Goal: Task Accomplishment & Management: Manage account settings

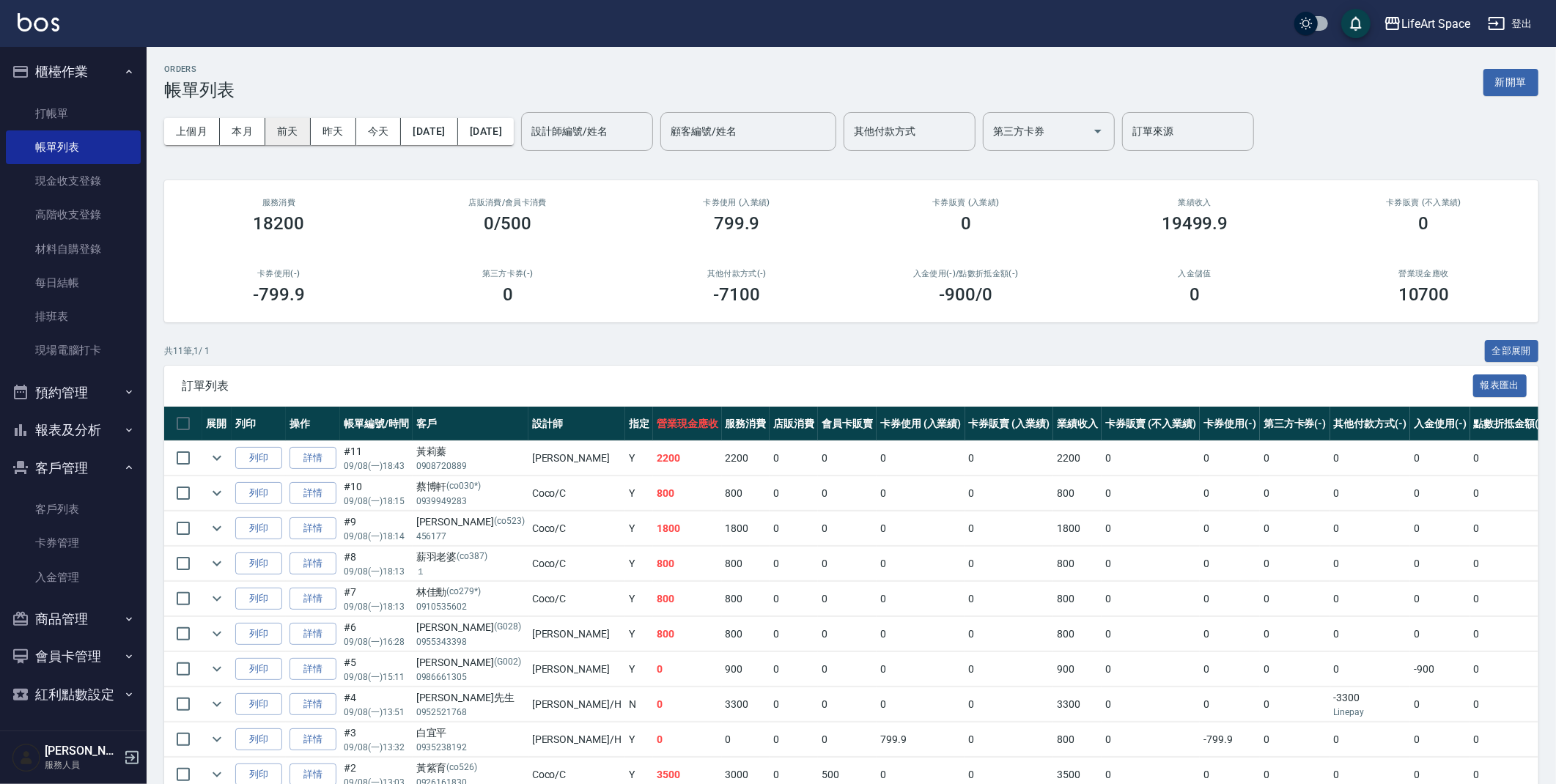
click at [284, 136] on button "前天" at bounding box center [287, 131] width 46 height 27
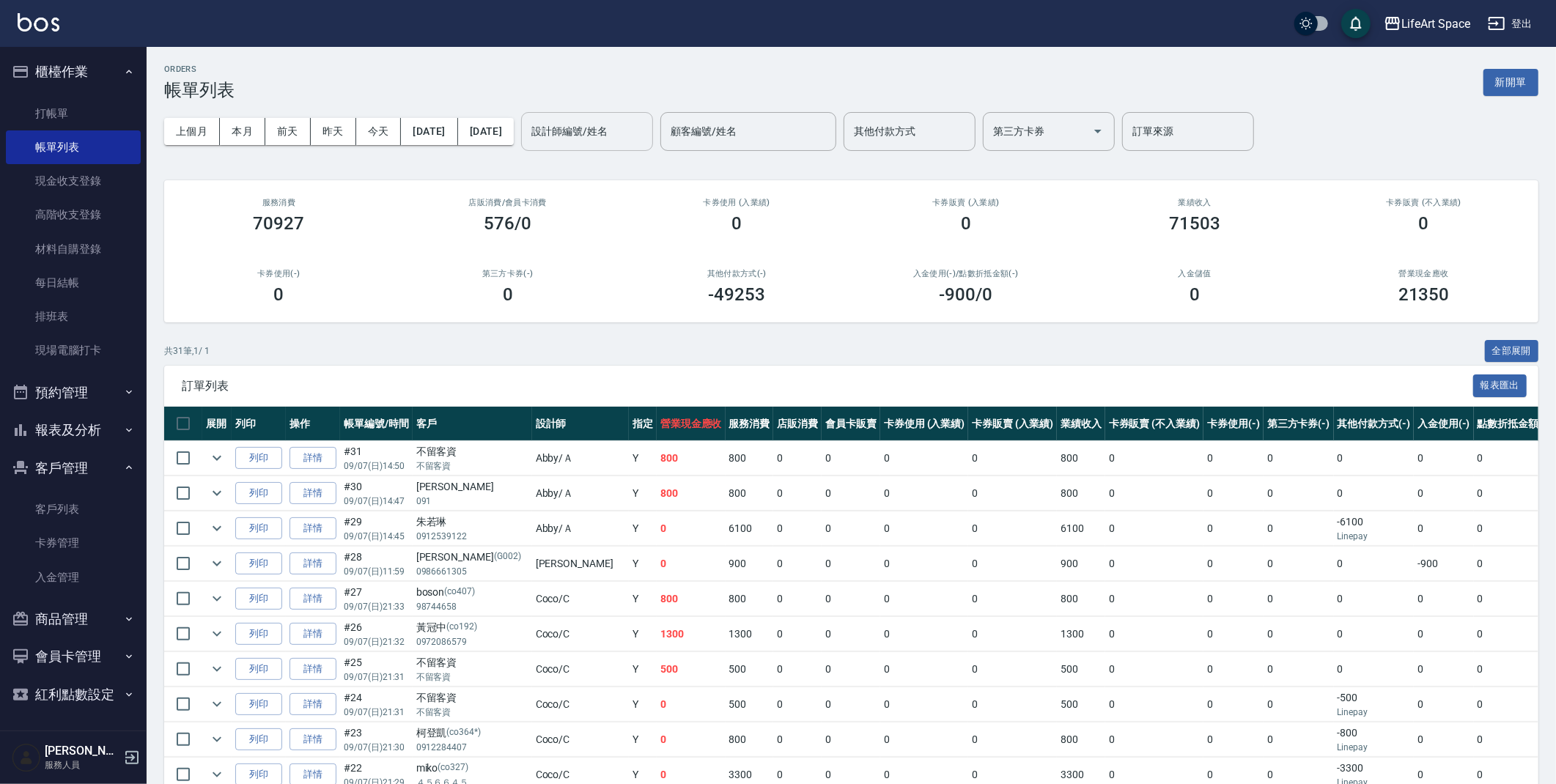
click at [638, 134] on input "設計師編號/姓名" at bounding box center [587, 131] width 119 height 26
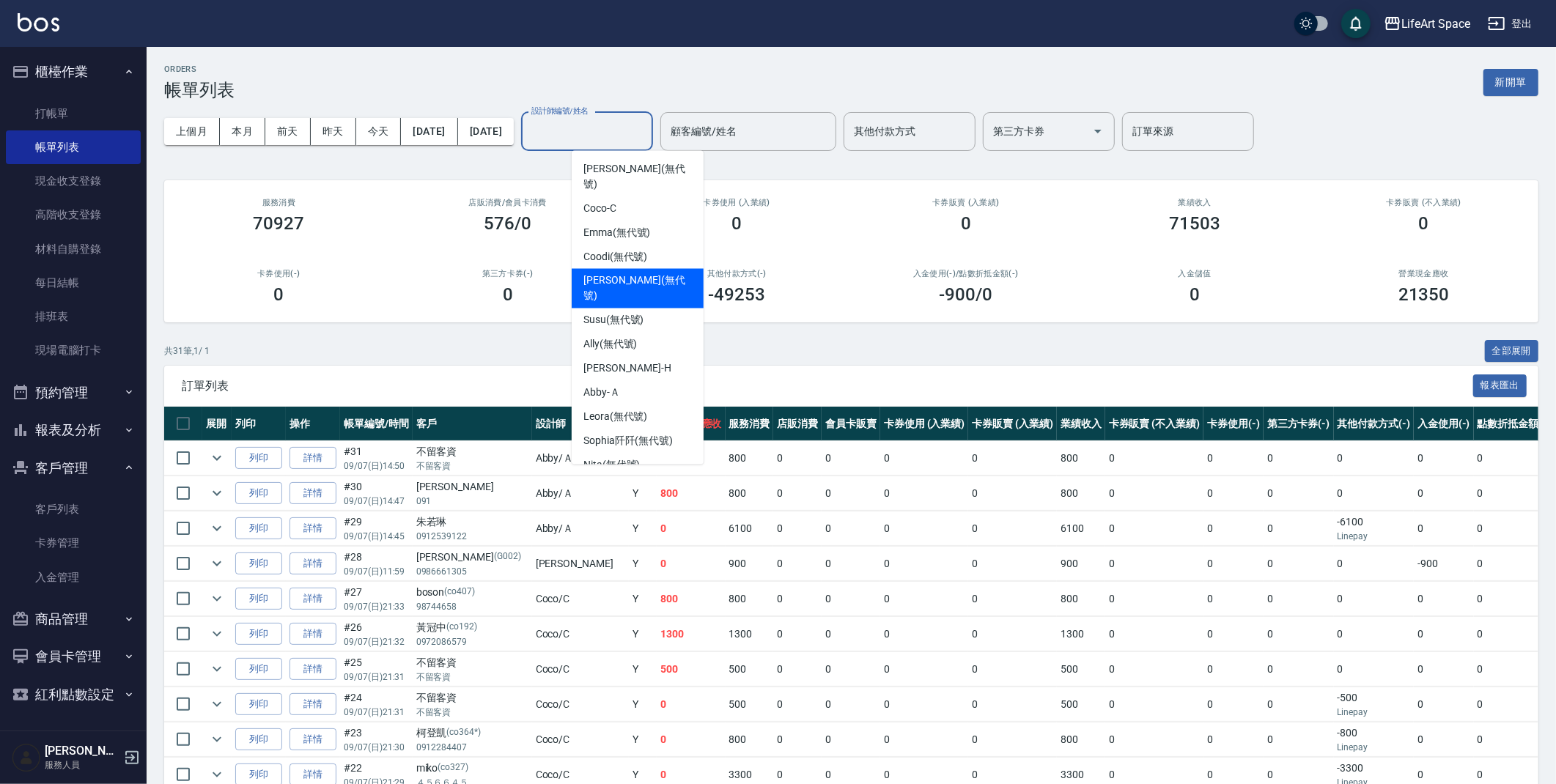
click at [632, 273] on span "[PERSON_NAME] (無代號)" at bounding box center [637, 288] width 108 height 31
type input "[PERSON_NAME](無代號)"
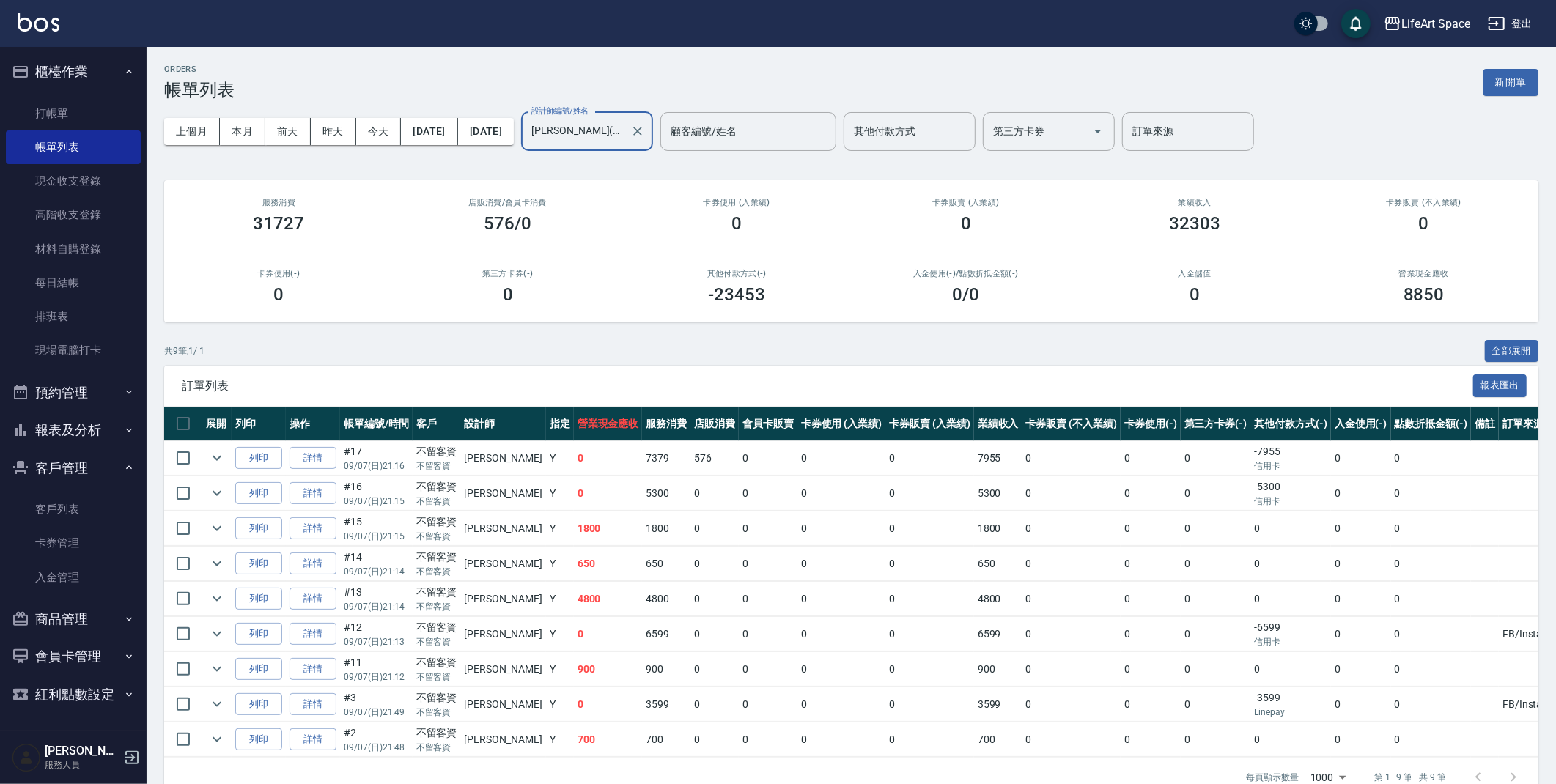
scroll to position [3, 0]
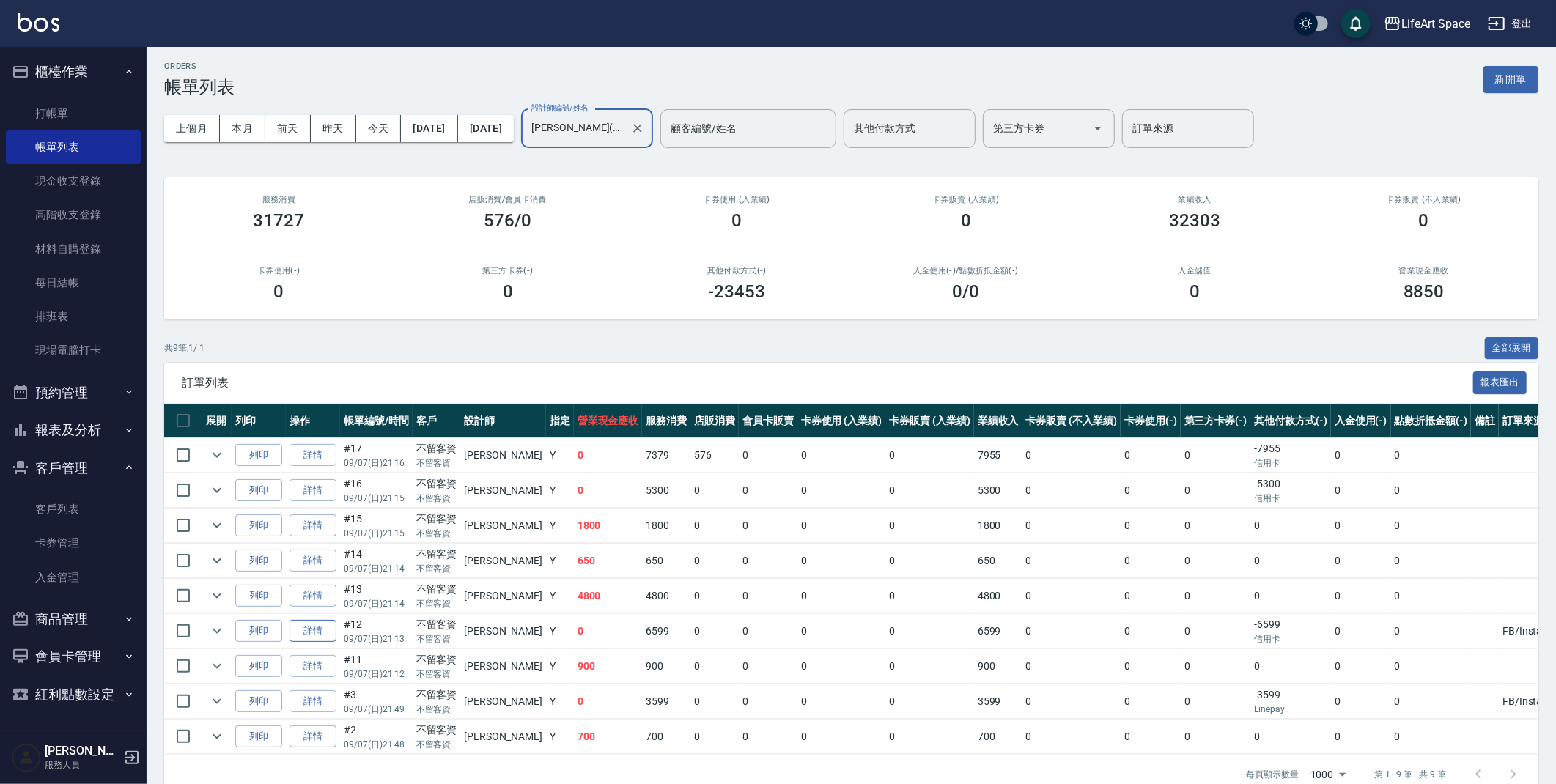
click at [319, 631] on link "詳情" at bounding box center [313, 631] width 47 height 23
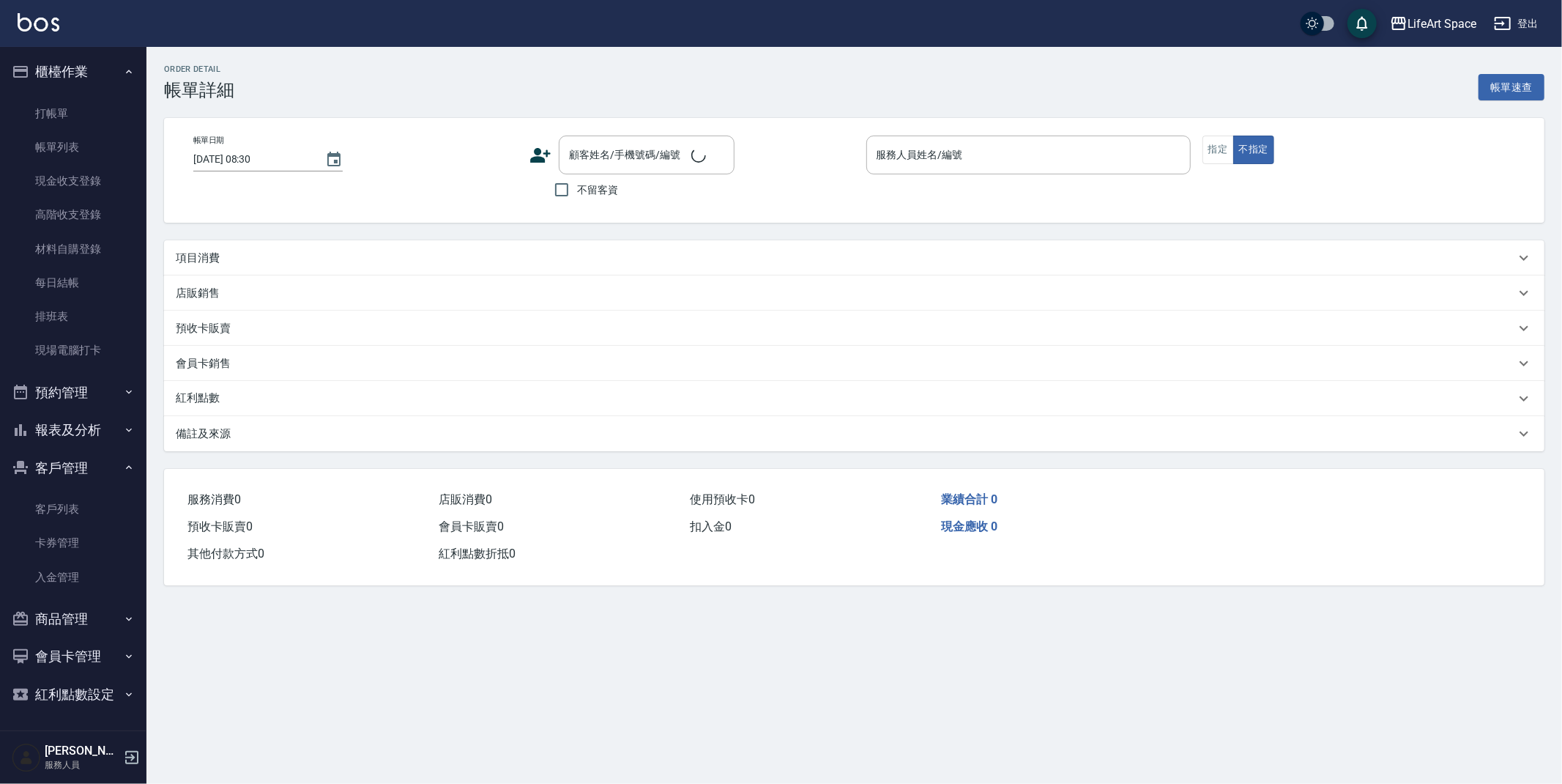
type input "[DATE] 21:13"
checkbox input "true"
type input "[PERSON_NAME](無代號)"
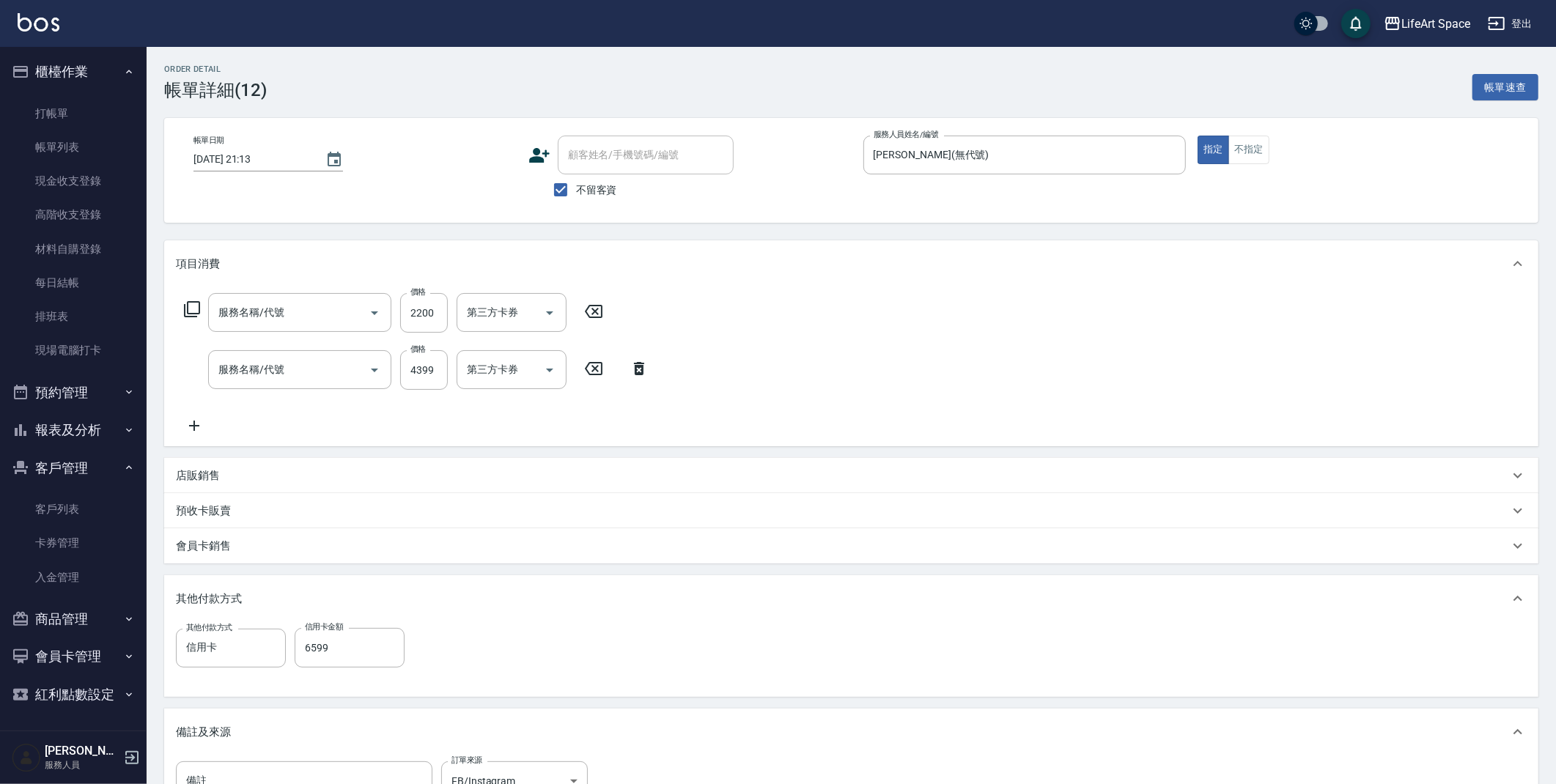
type input "607極光蘊護髮(607)"
type input "701 染髮(701)"
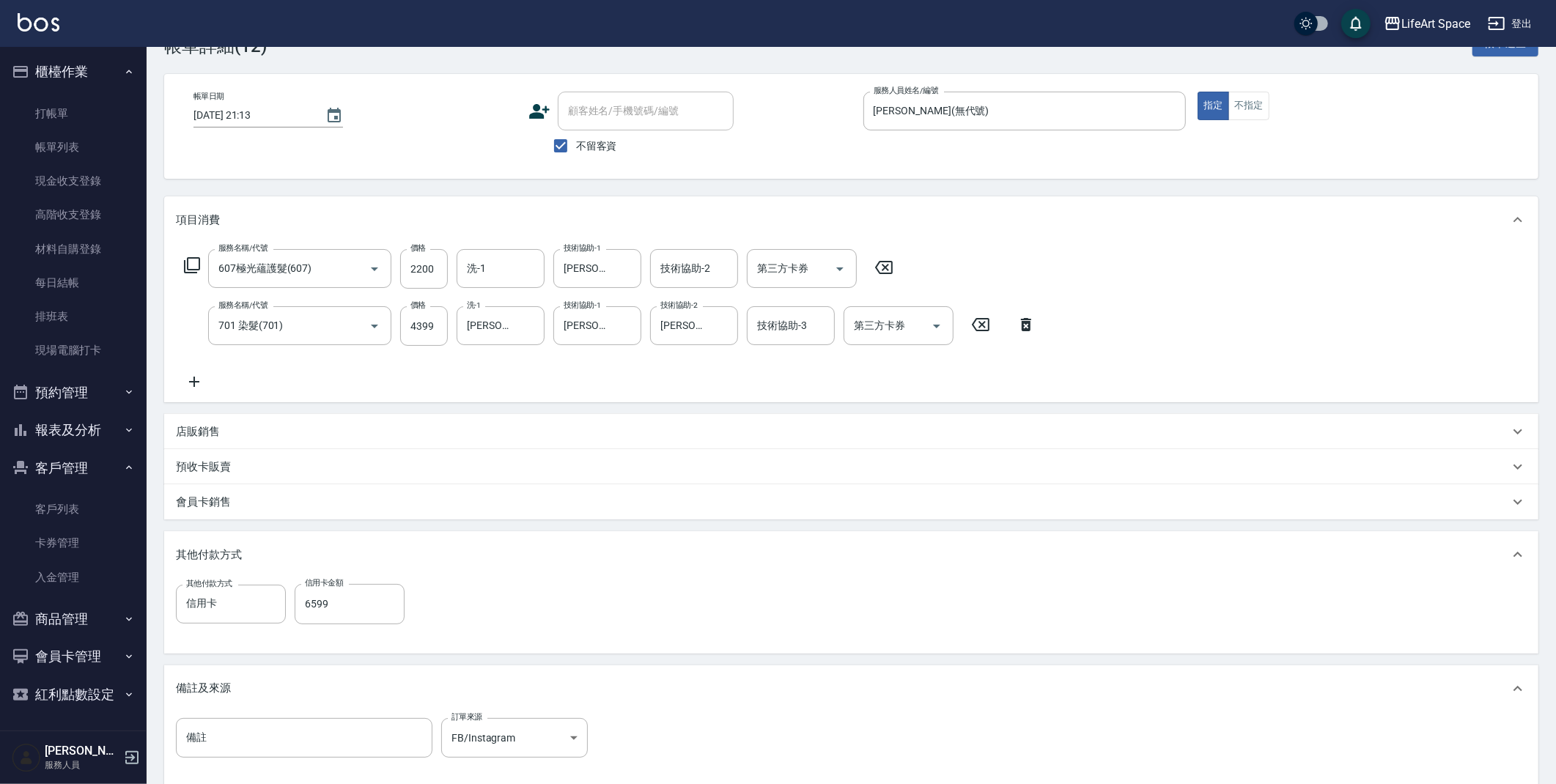
scroll to position [45, 0]
click at [216, 432] on p "店販銷售" at bounding box center [197, 431] width 44 height 16
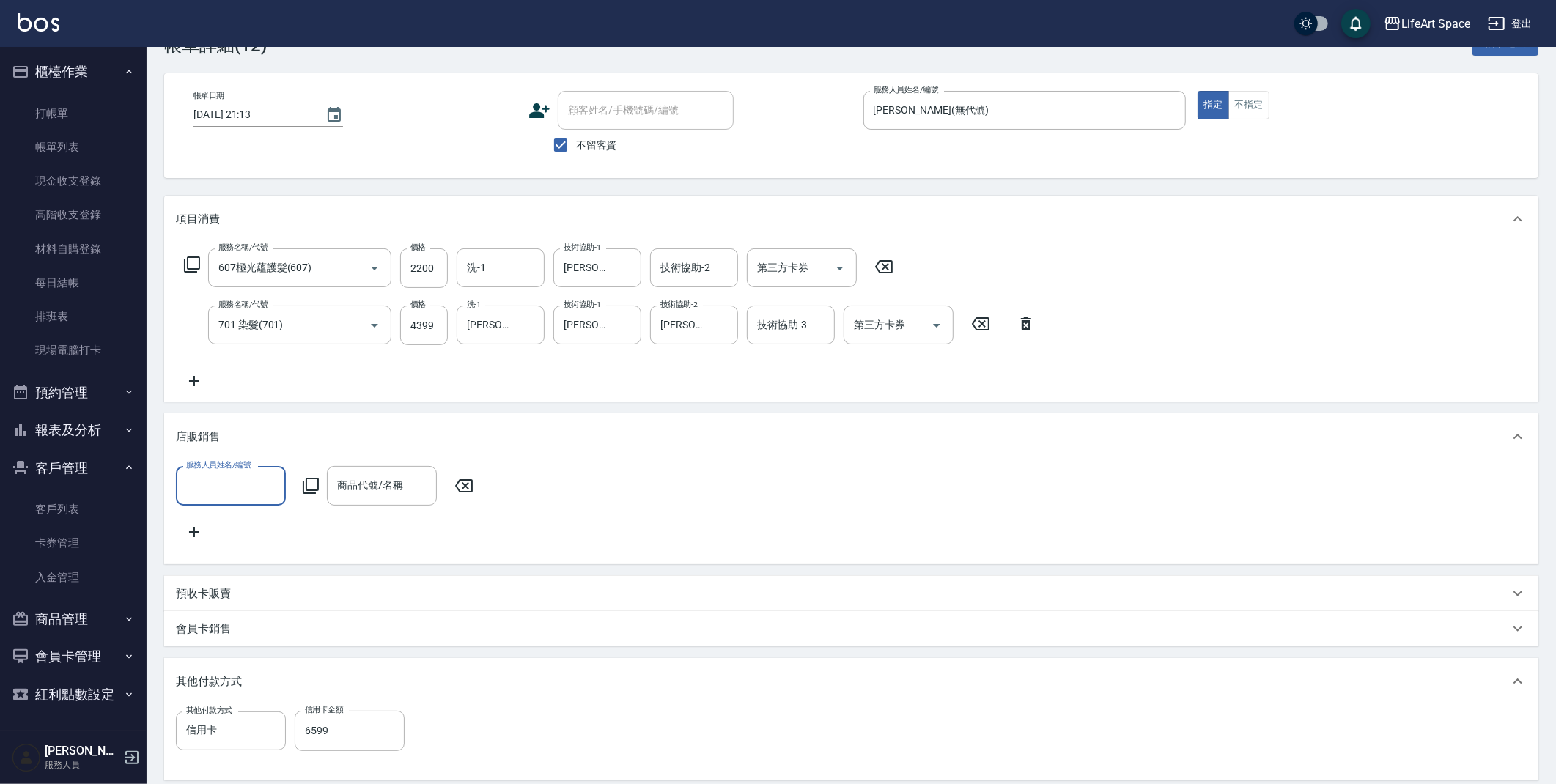
scroll to position [0, 0]
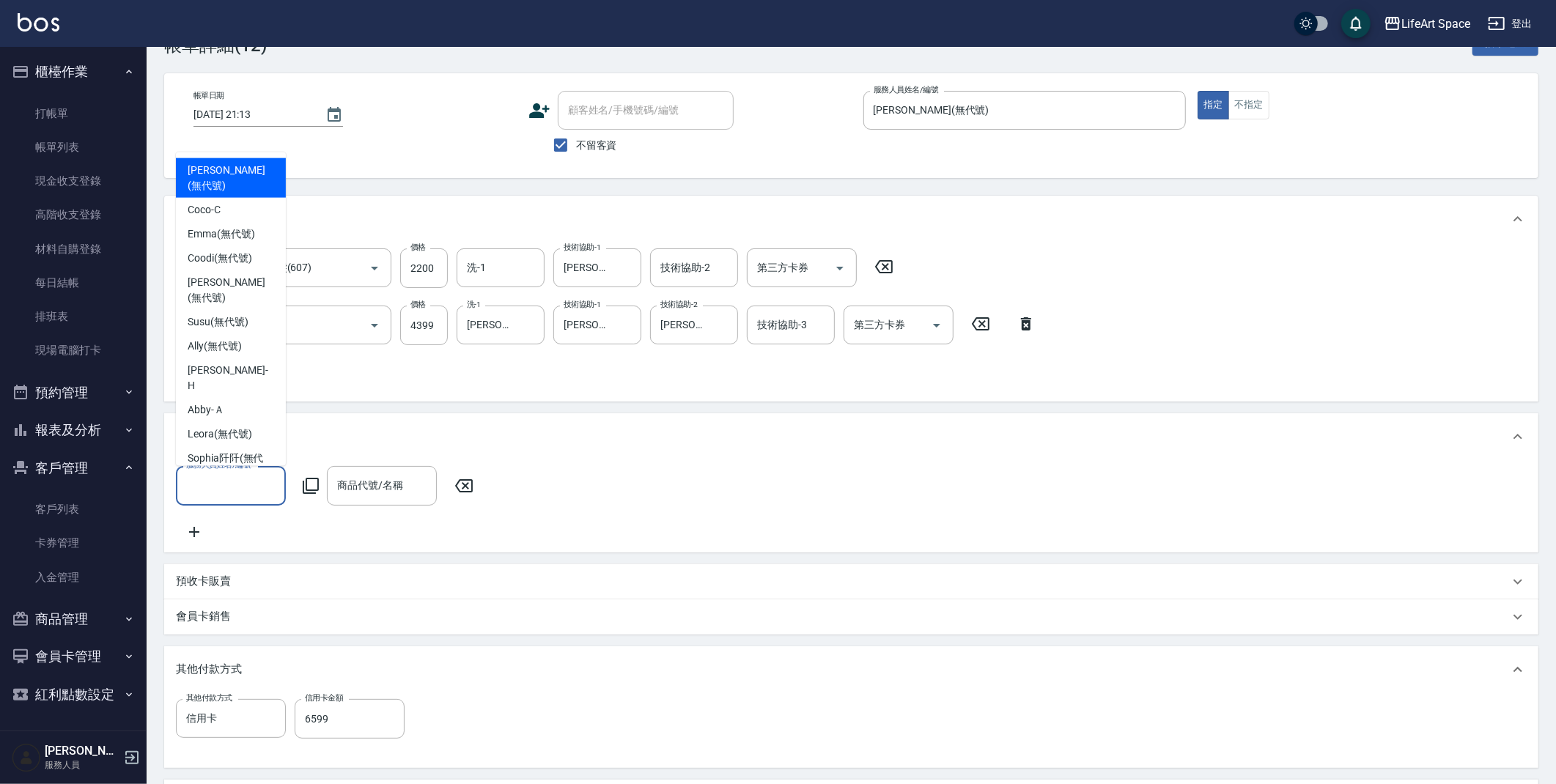
drag, startPoint x: 250, startPoint y: 477, endPoint x: 247, endPoint y: 458, distance: 19.2
click at [250, 476] on input "服務人員姓名/編號" at bounding box center [230, 485] width 97 height 26
click at [221, 275] on span "[PERSON_NAME] (無代號)" at bounding box center [230, 290] width 86 height 31
type input "[PERSON_NAME](無代號)"
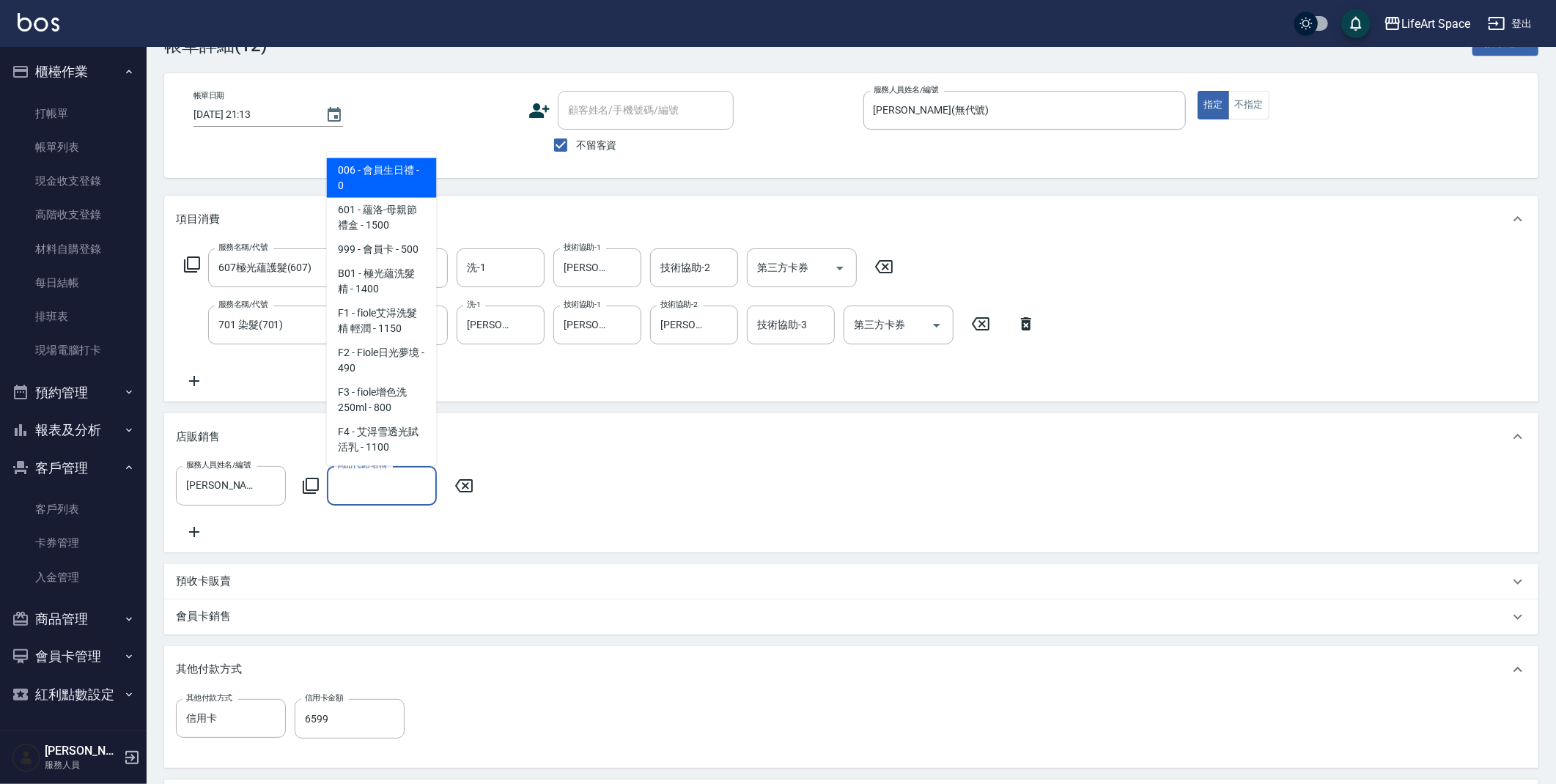
click at [389, 485] on input "商品代號/名稱" at bounding box center [381, 485] width 97 height 26
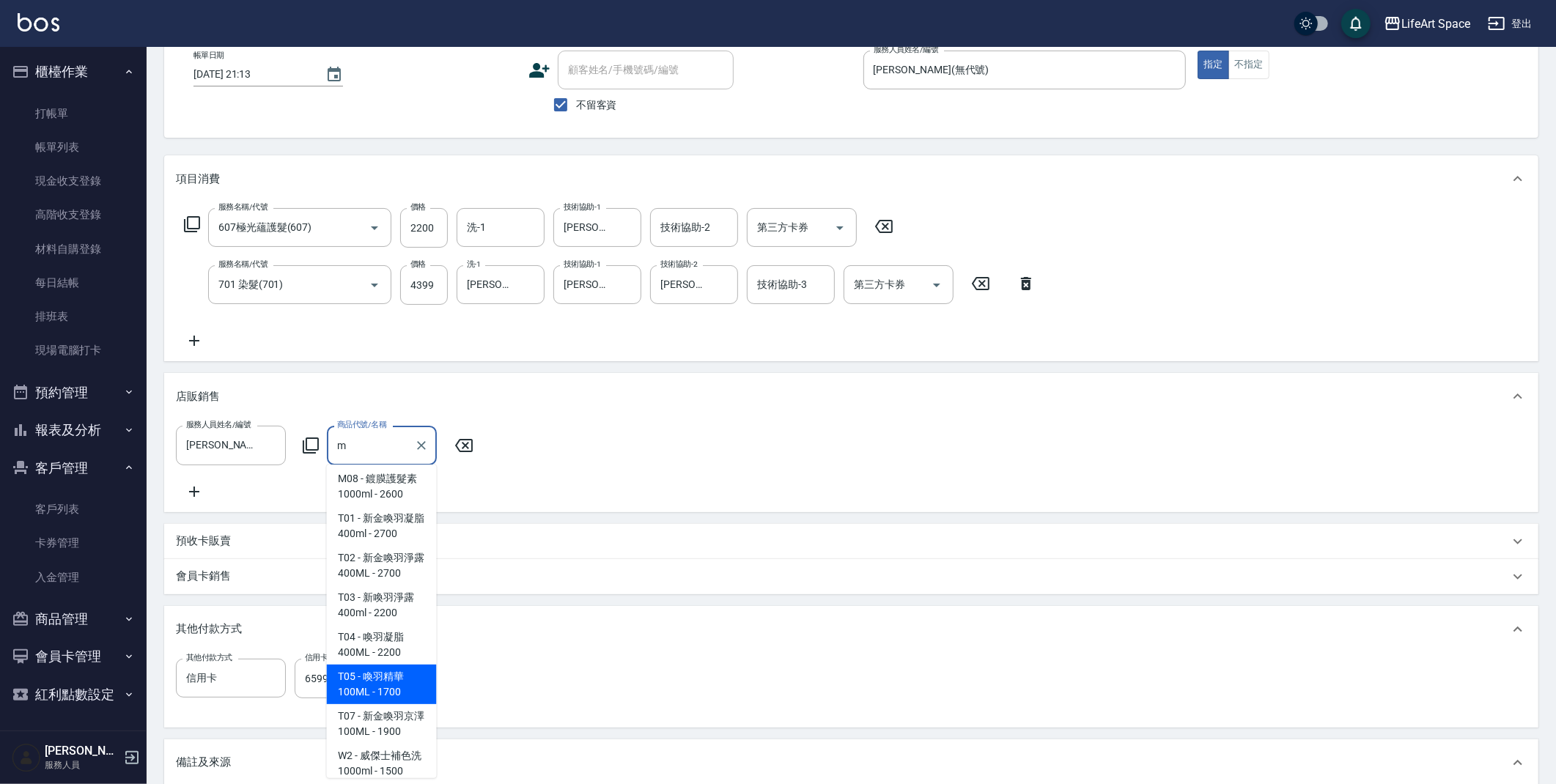
scroll to position [623, 0]
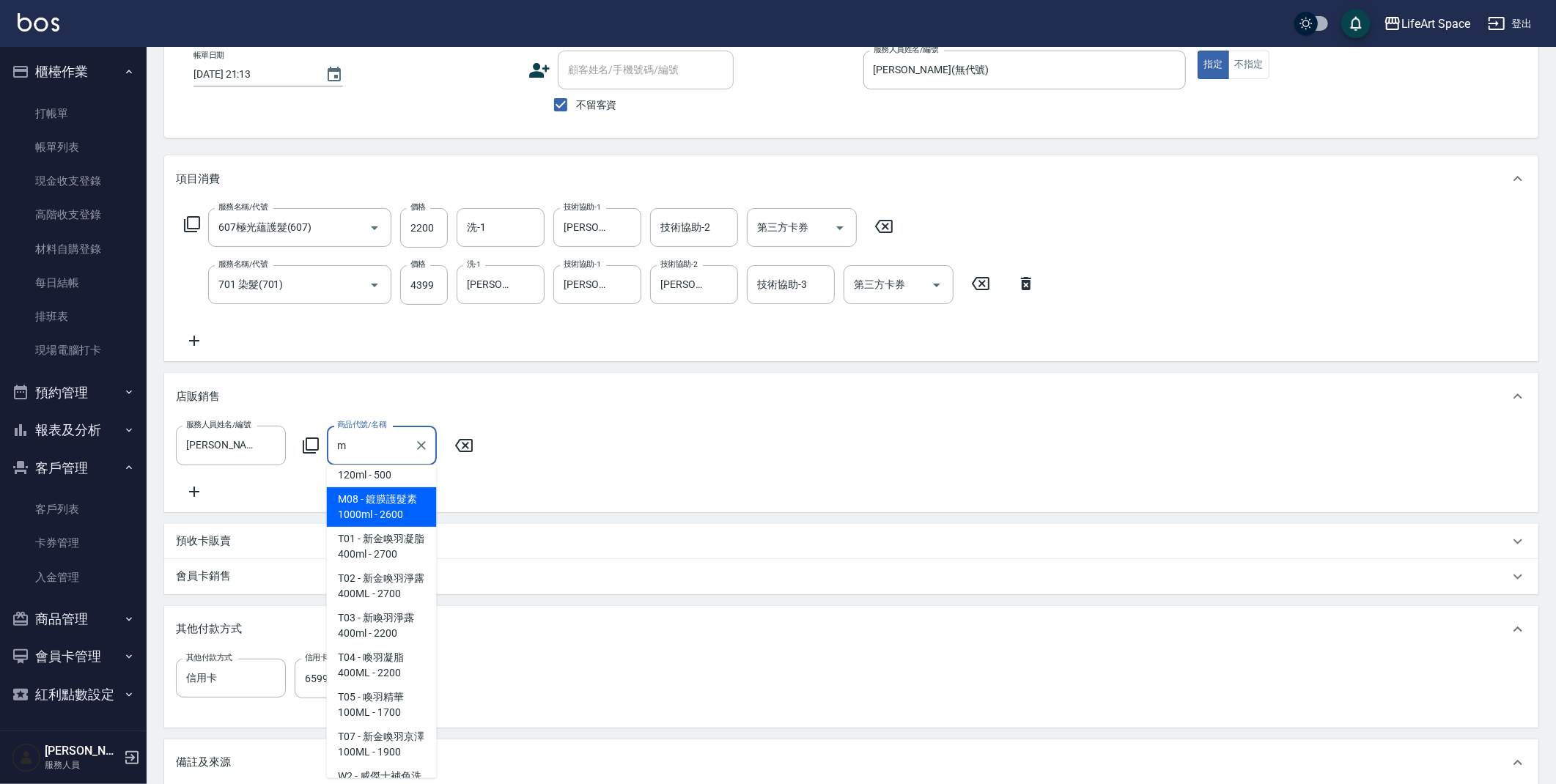
click at [390, 504] on span "M08 - 鍍膜護髮素1000ml - 2600" at bounding box center [381, 506] width 110 height 40
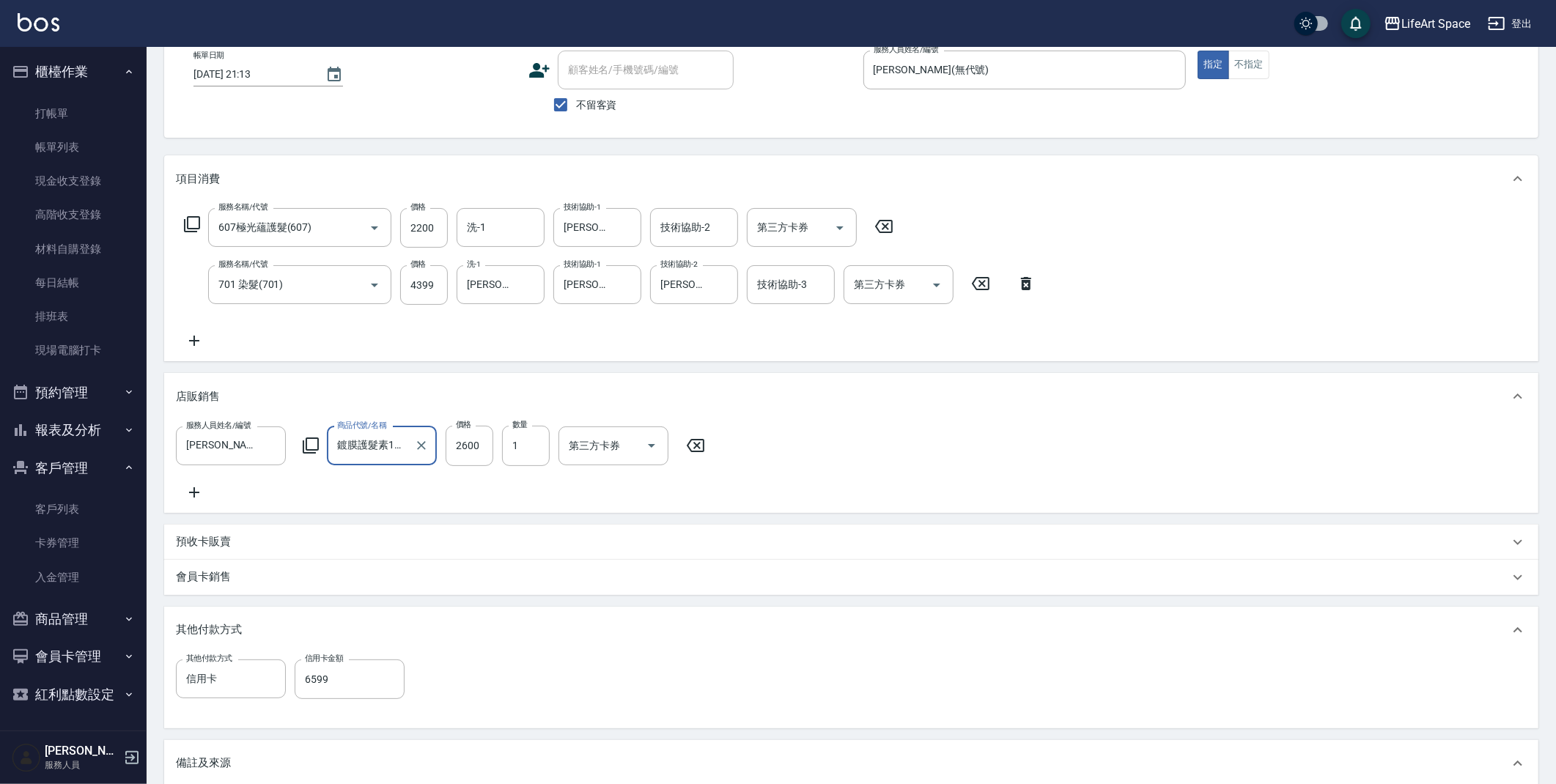
click at [405, 446] on input "鍍膜護髮素1000ml" at bounding box center [371, 446] width 75 height 26
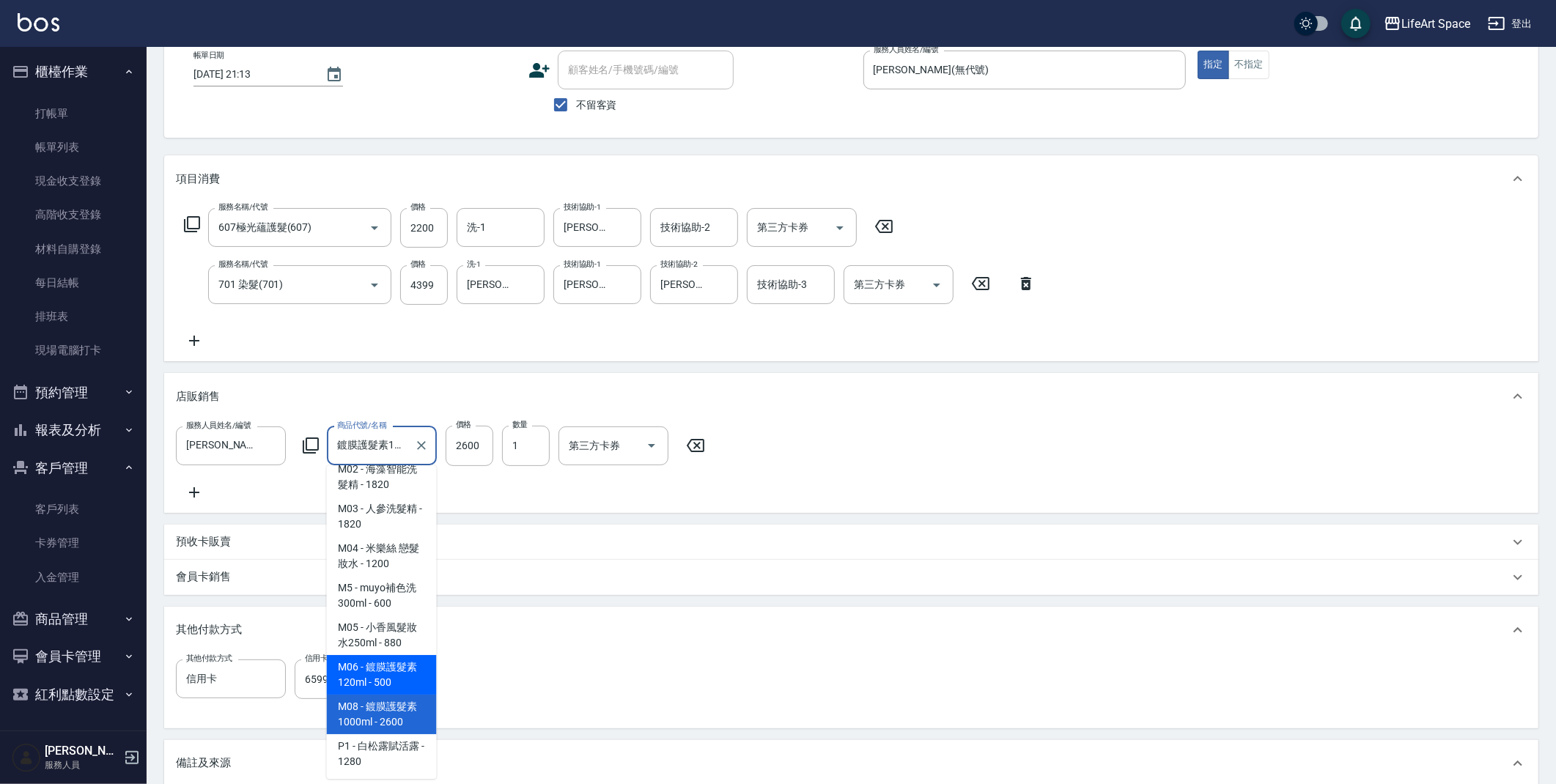
drag, startPoint x: 395, startPoint y: 723, endPoint x: 395, endPoint y: 710, distance: 13.0
click at [395, 694] on span "M06 - 鍍膜護髮素120ml - 500" at bounding box center [381, 674] width 110 height 40
type input "鍍膜護髮素120ml"
type input "500"
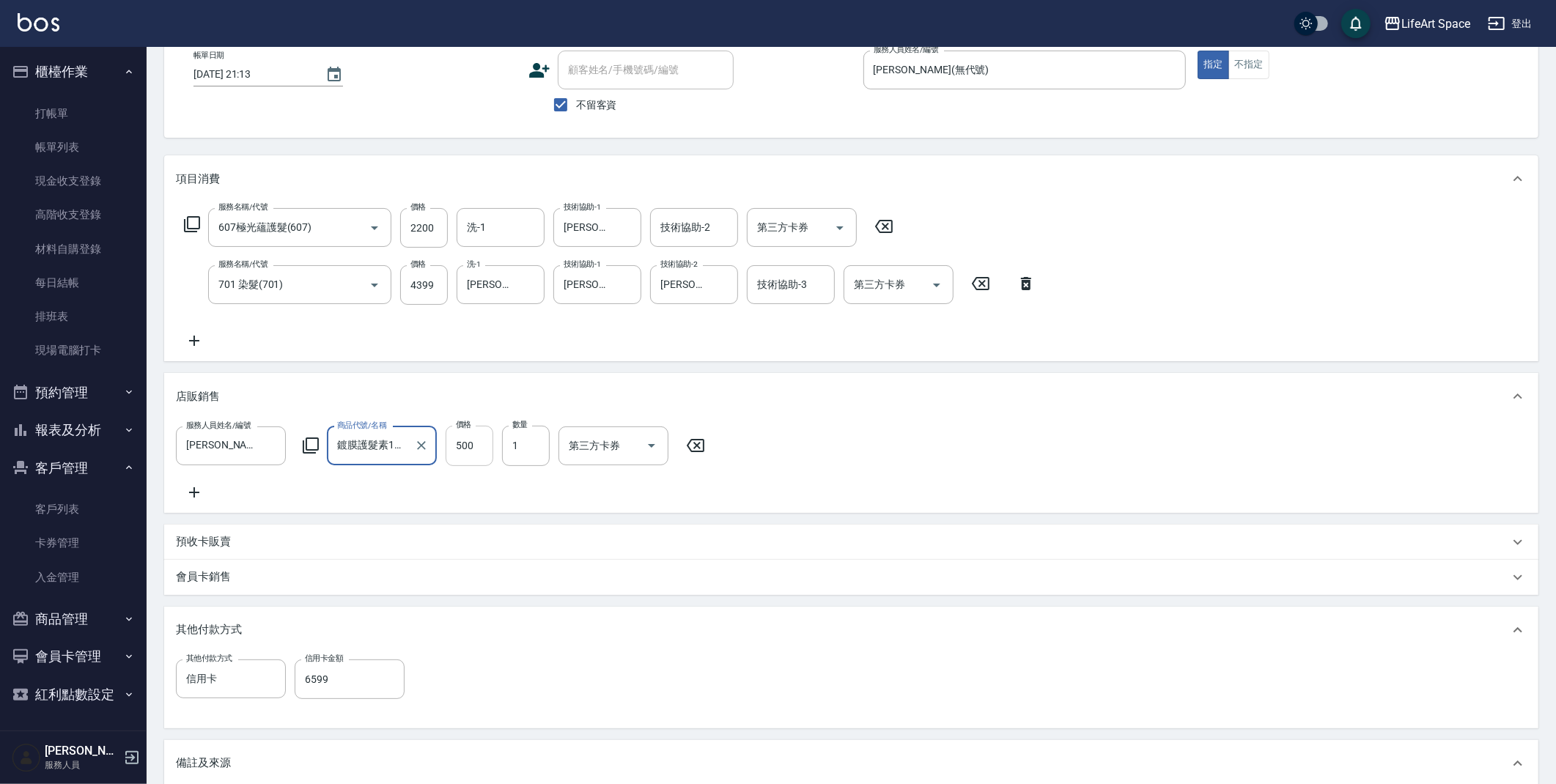
type input "鍍膜護髮素120ml"
click at [474, 448] on input "500" at bounding box center [469, 445] width 47 height 40
type input "450"
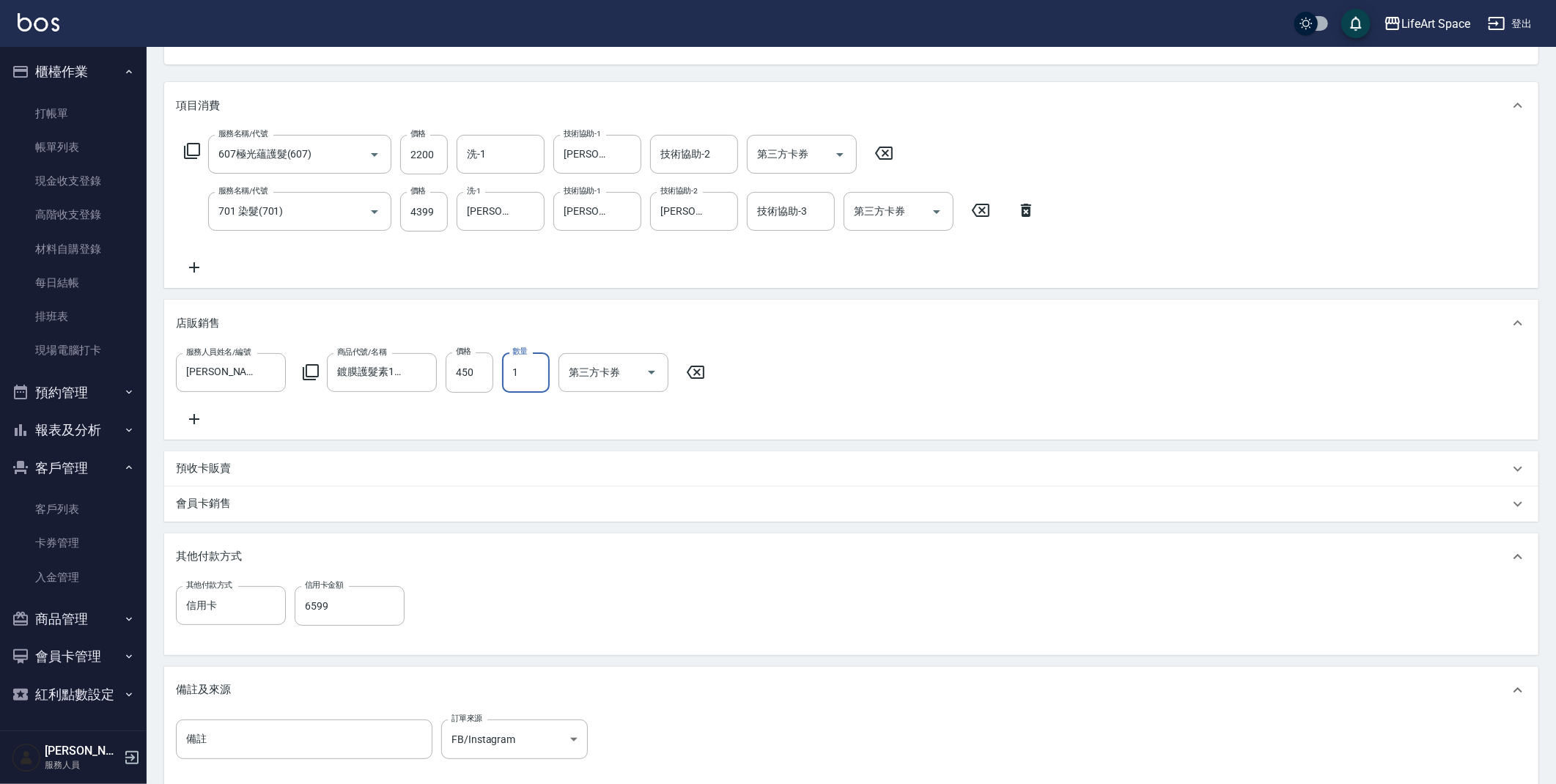
scroll to position [331, 0]
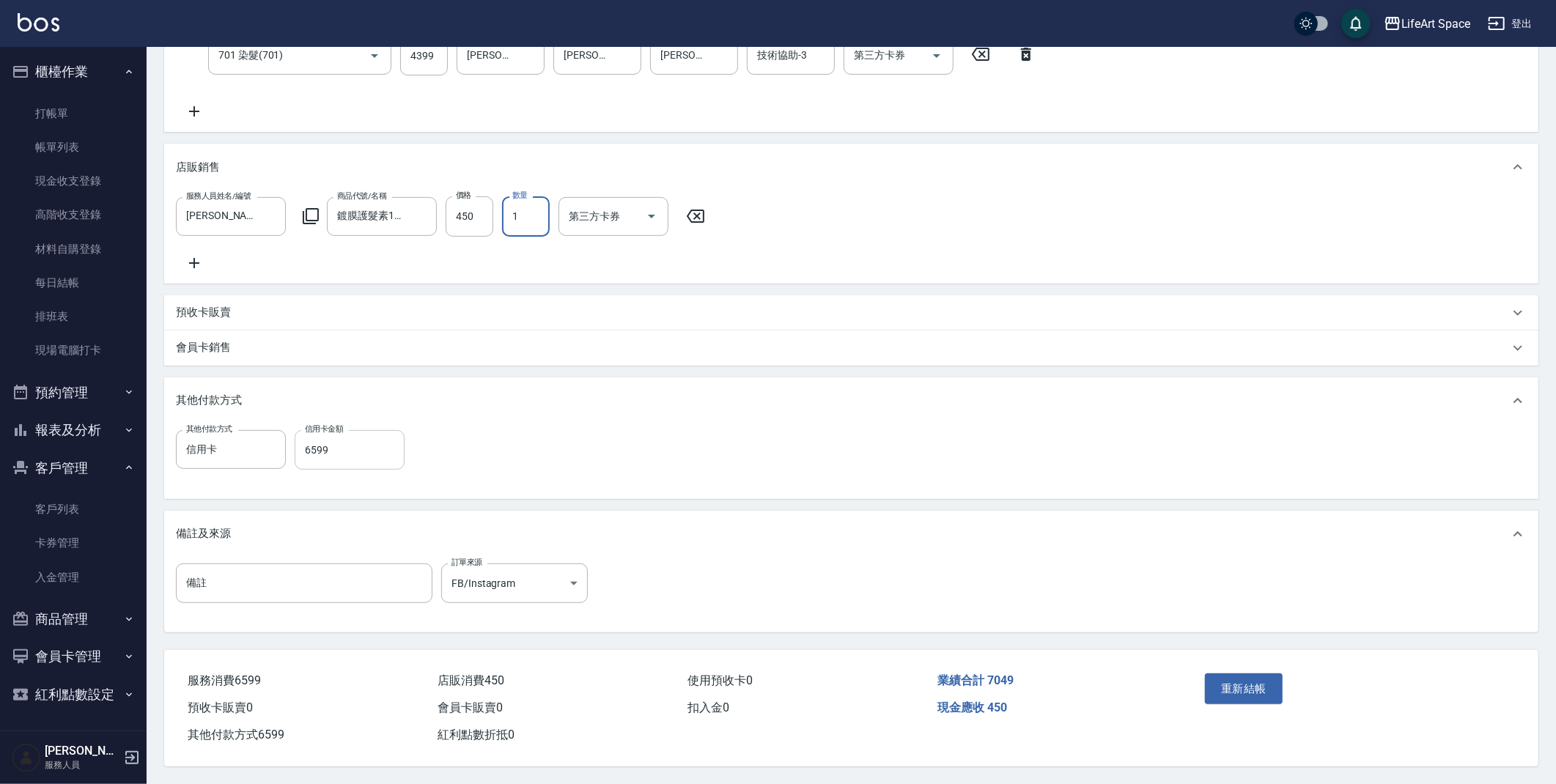
click at [363, 455] on input "6599" at bounding box center [349, 449] width 110 height 40
type input "7049"
click at [1257, 681] on button "重新結帳" at bounding box center [1243, 688] width 77 height 31
